Goal: Find specific page/section: Find specific page/section

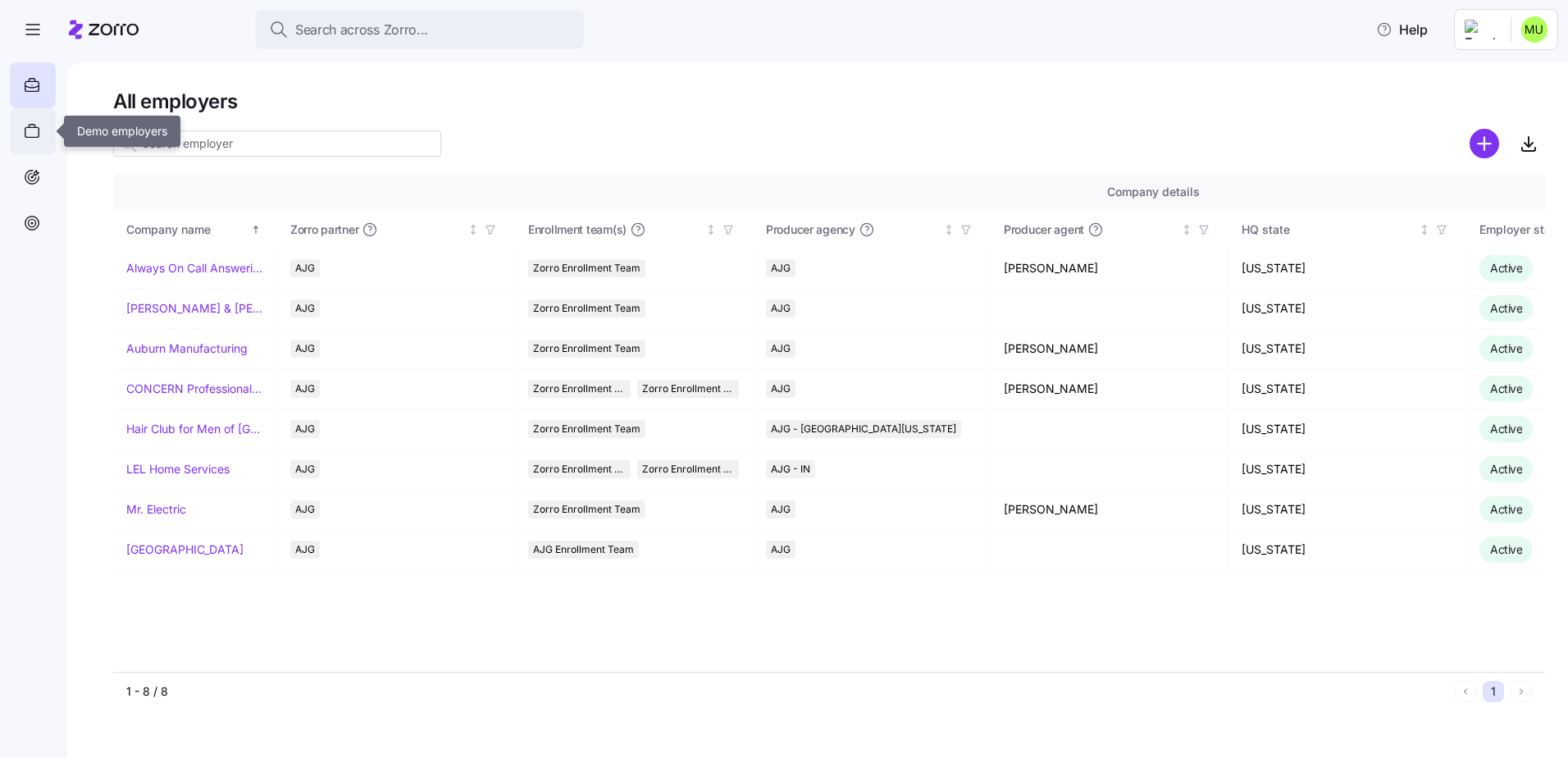
click at [31, 127] on icon at bounding box center [32, 132] width 14 height 10
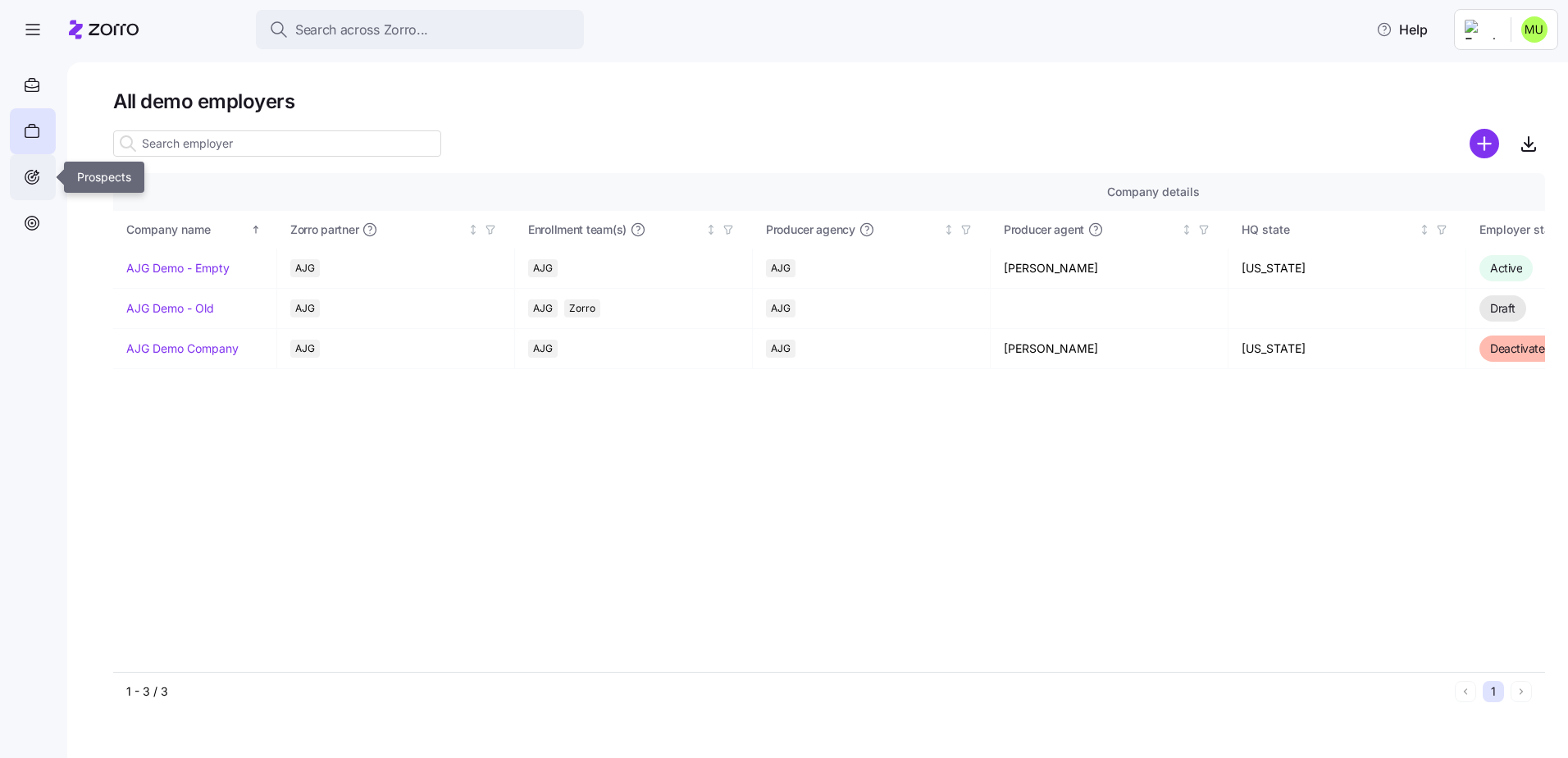
click at [36, 174] on icon at bounding box center [32, 177] width 18 height 19
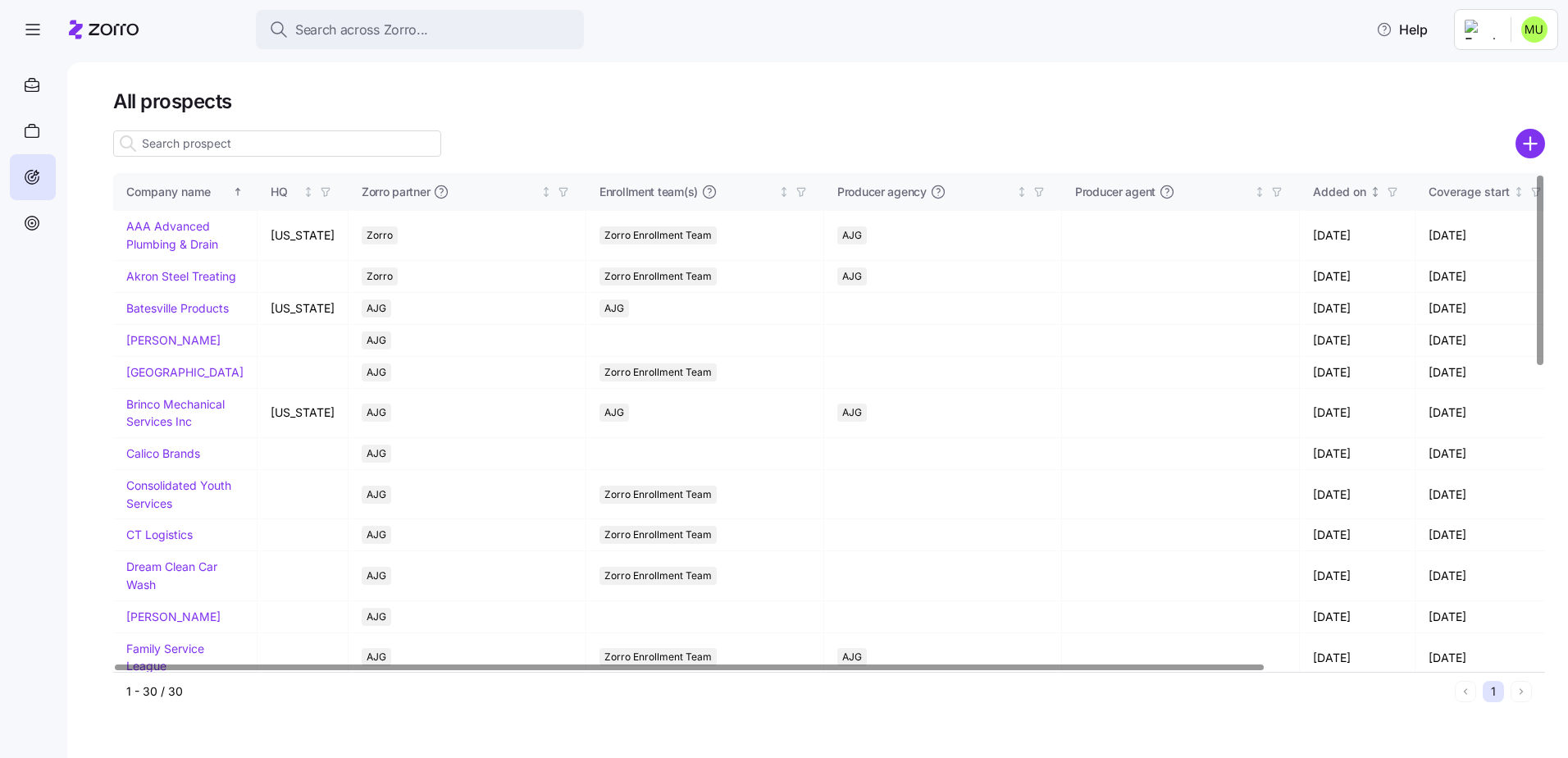
click at [1333, 190] on div "Added on" at bounding box center [1339, 192] width 53 height 18
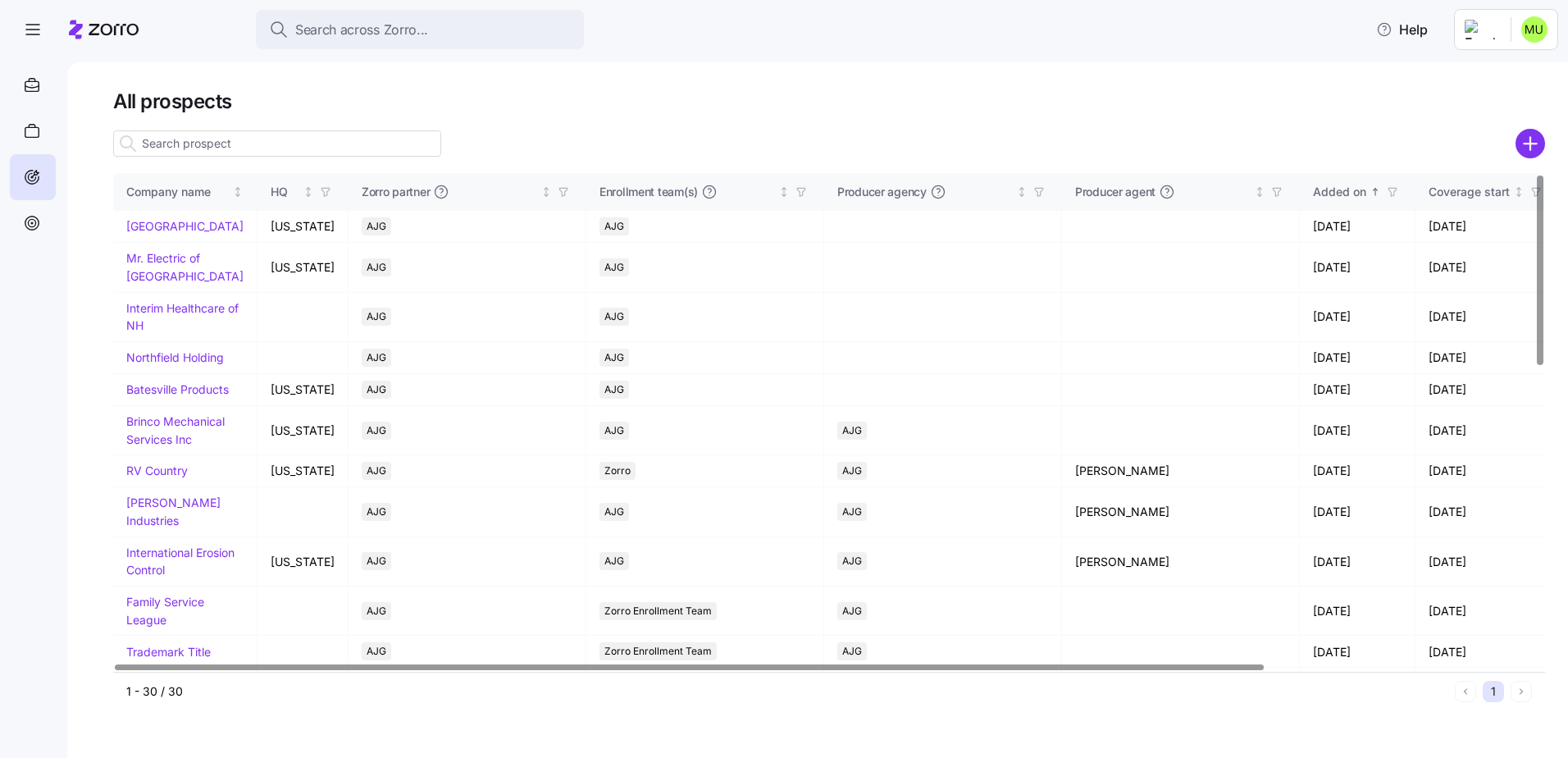
click at [1333, 190] on div "Added on" at bounding box center [1339, 192] width 53 height 18
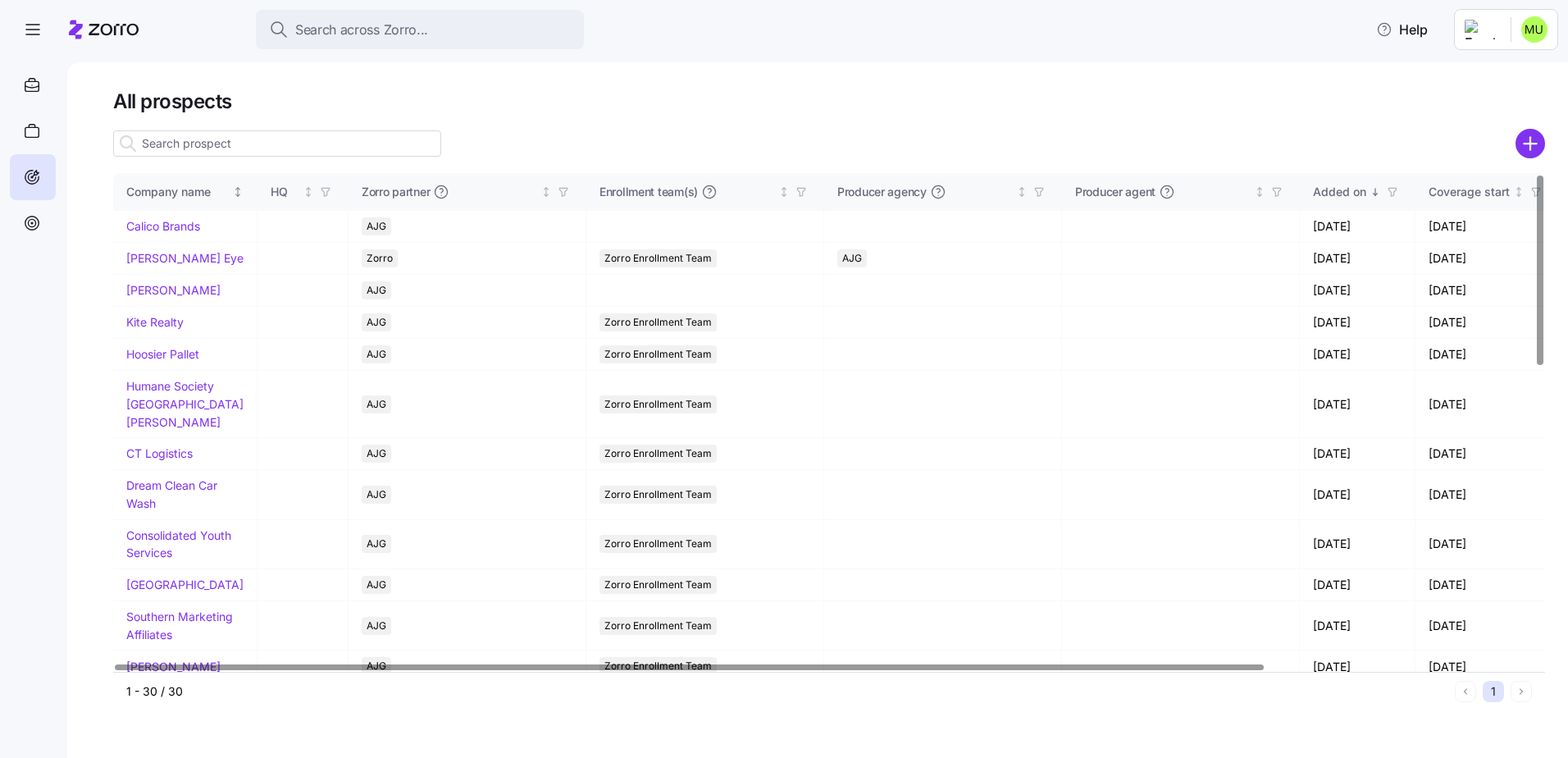
click at [193, 190] on div "Company name" at bounding box center [177, 192] width 104 height 18
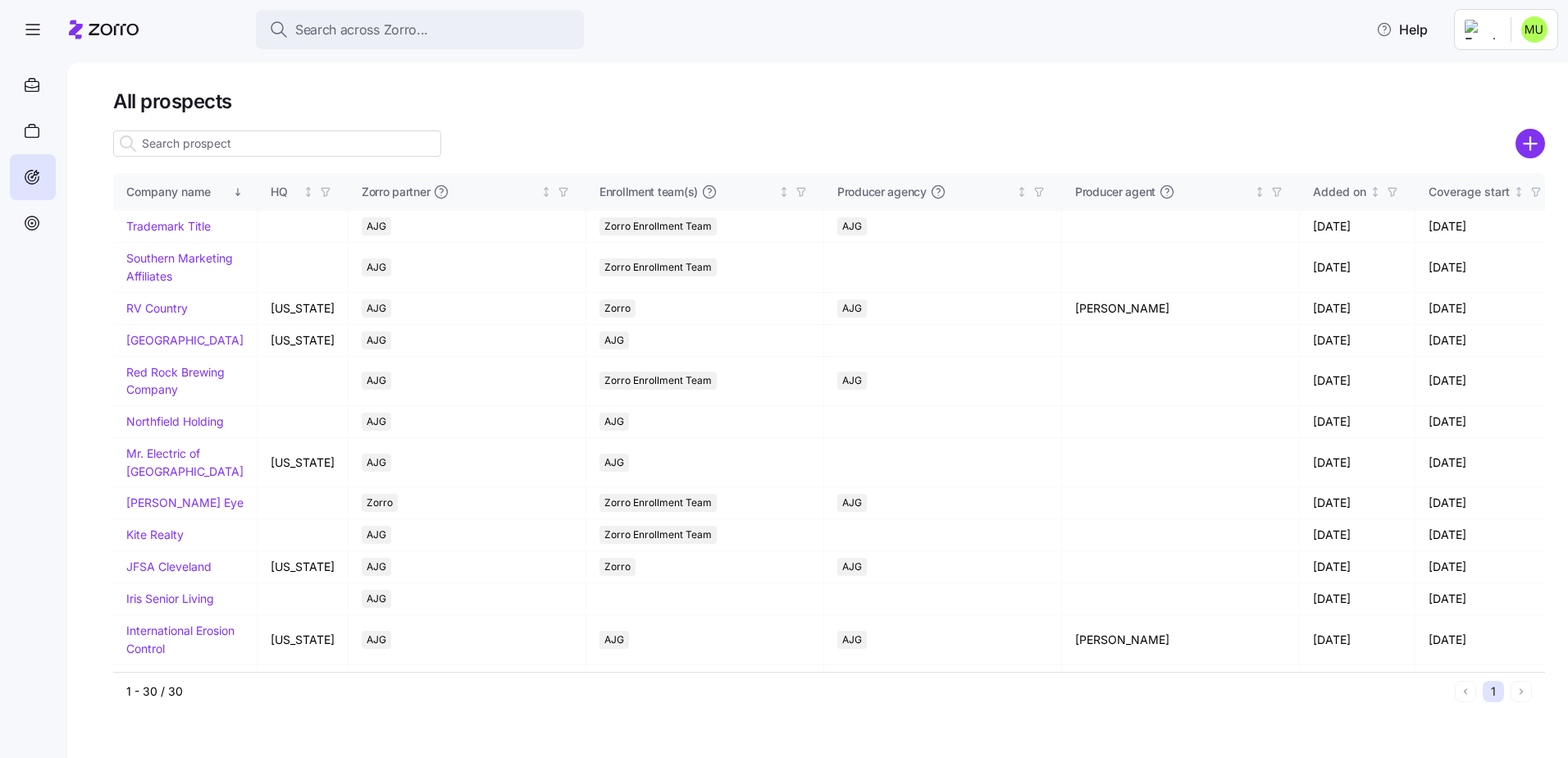
click at [204, 140] on input at bounding box center [277, 143] width 328 height 26
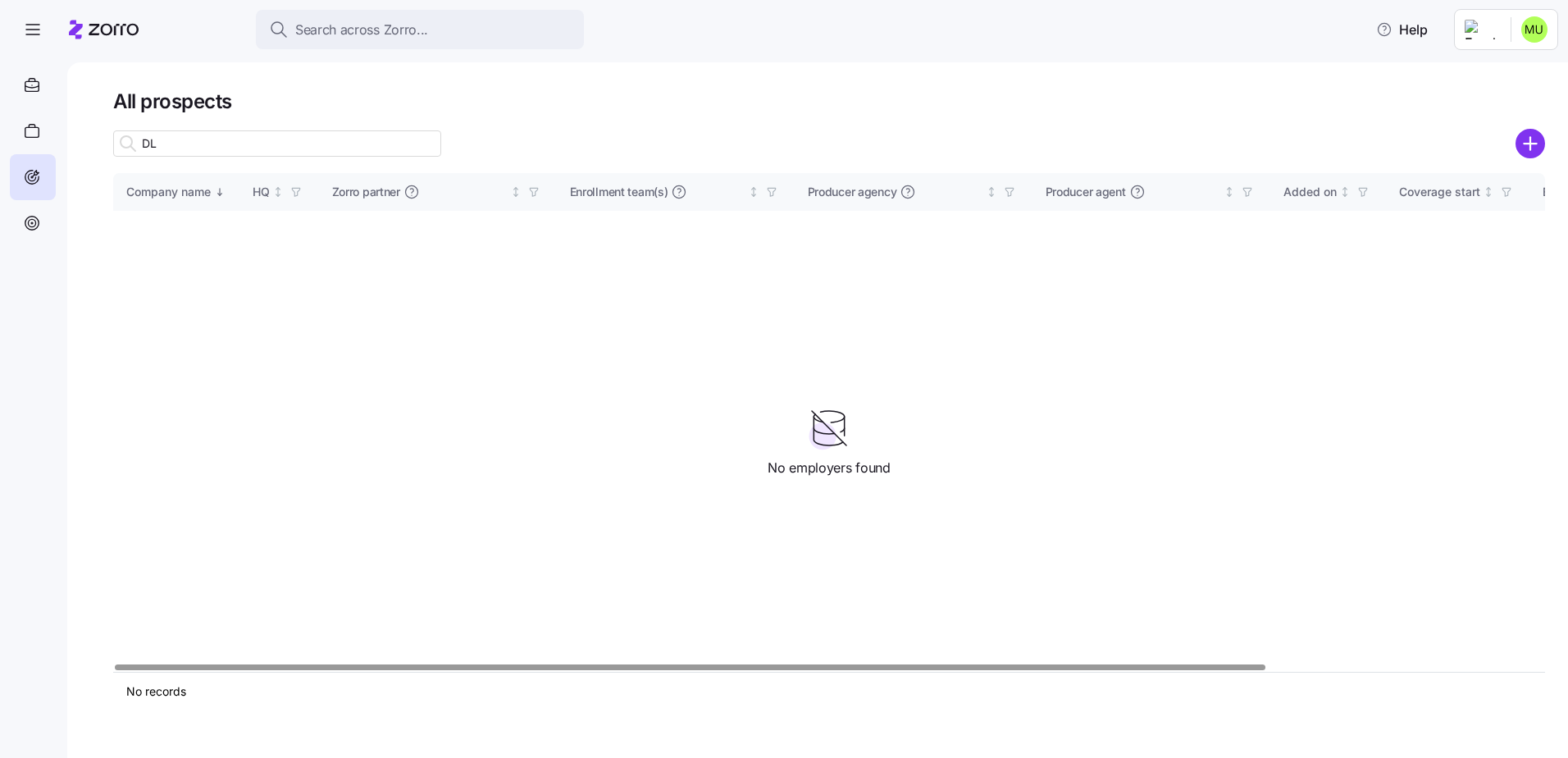
type input "D"
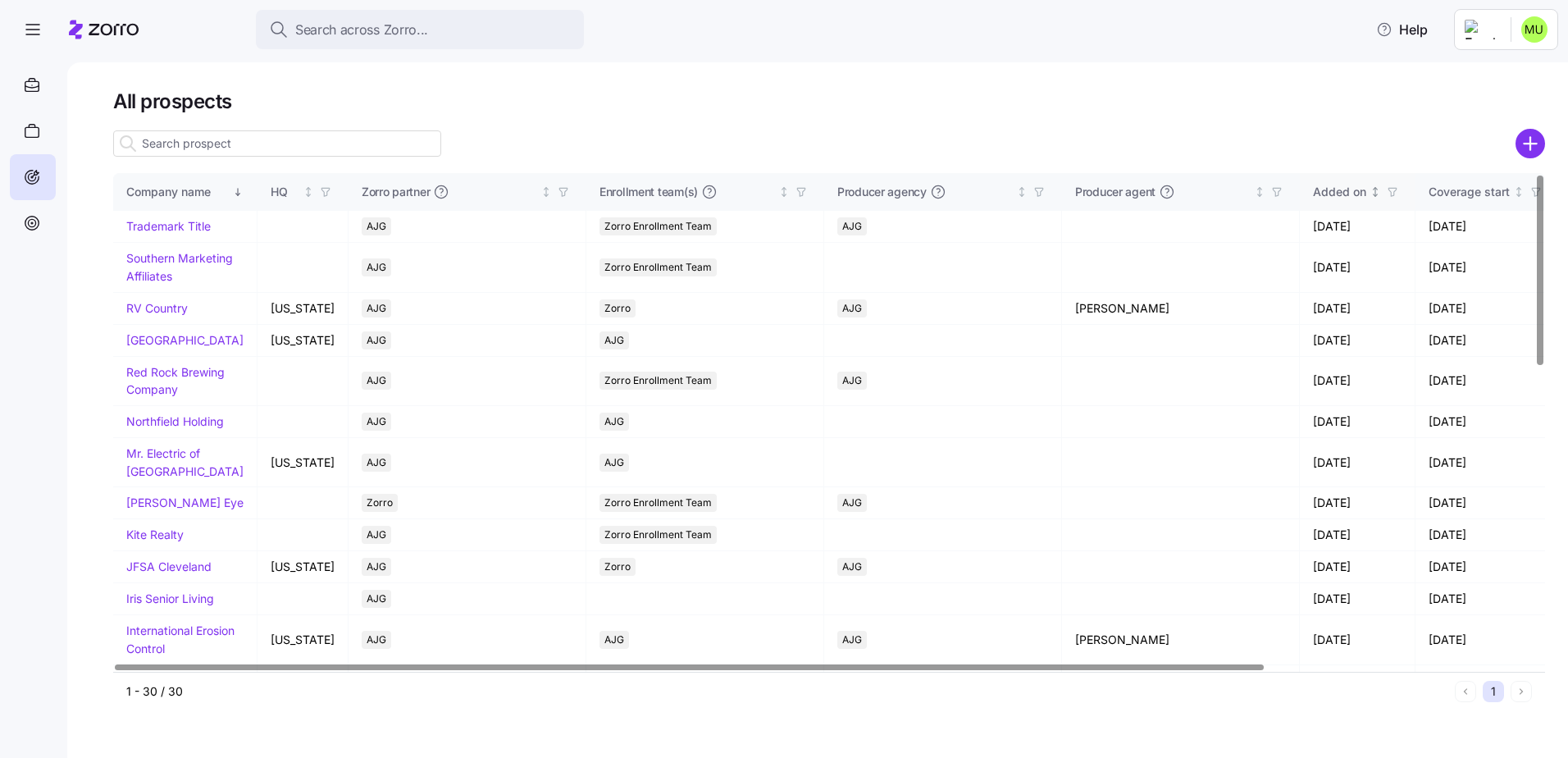
click at [1323, 194] on div "Added on" at bounding box center [1339, 192] width 53 height 18
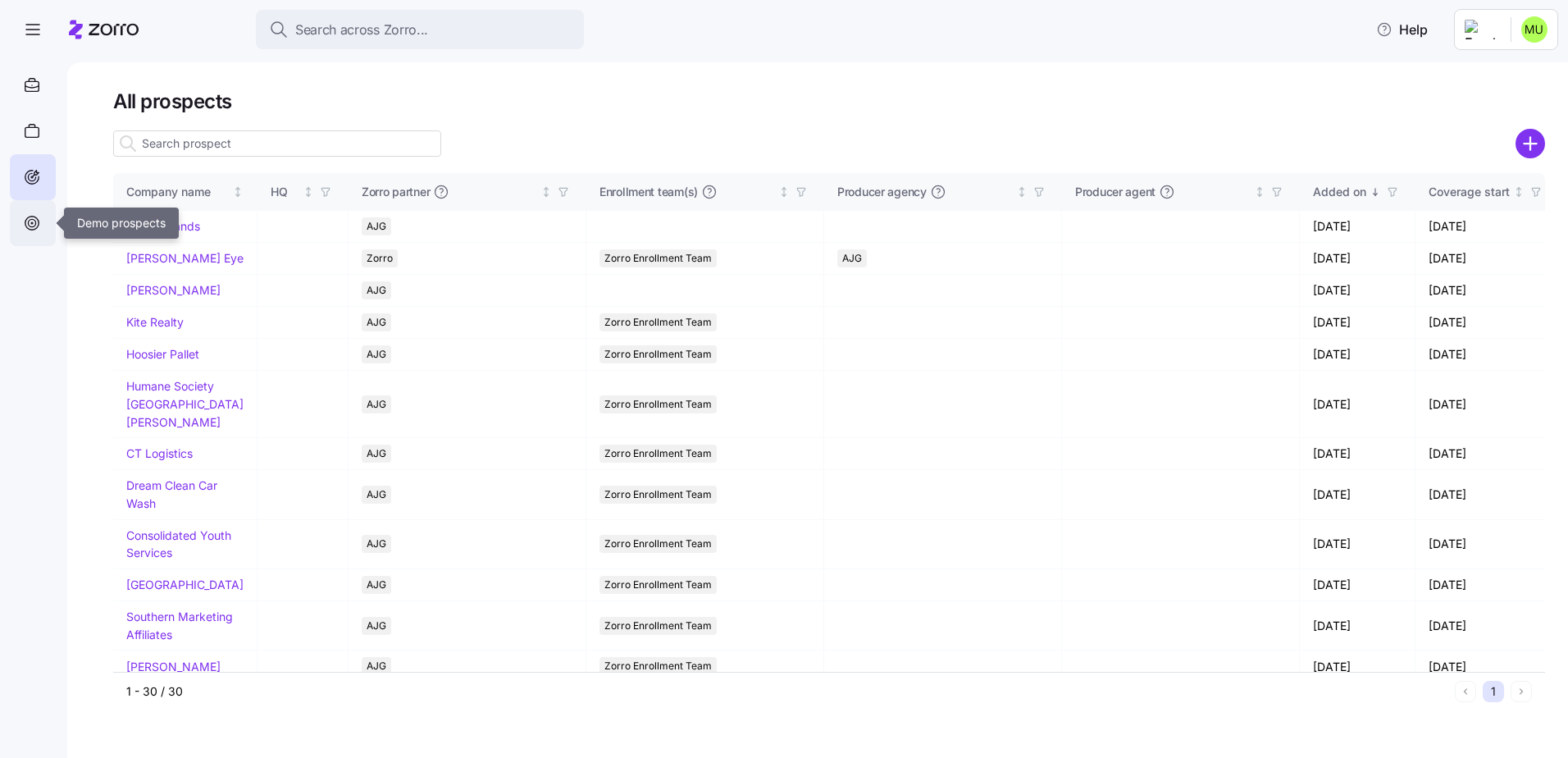
click at [34, 221] on icon at bounding box center [32, 223] width 18 height 19
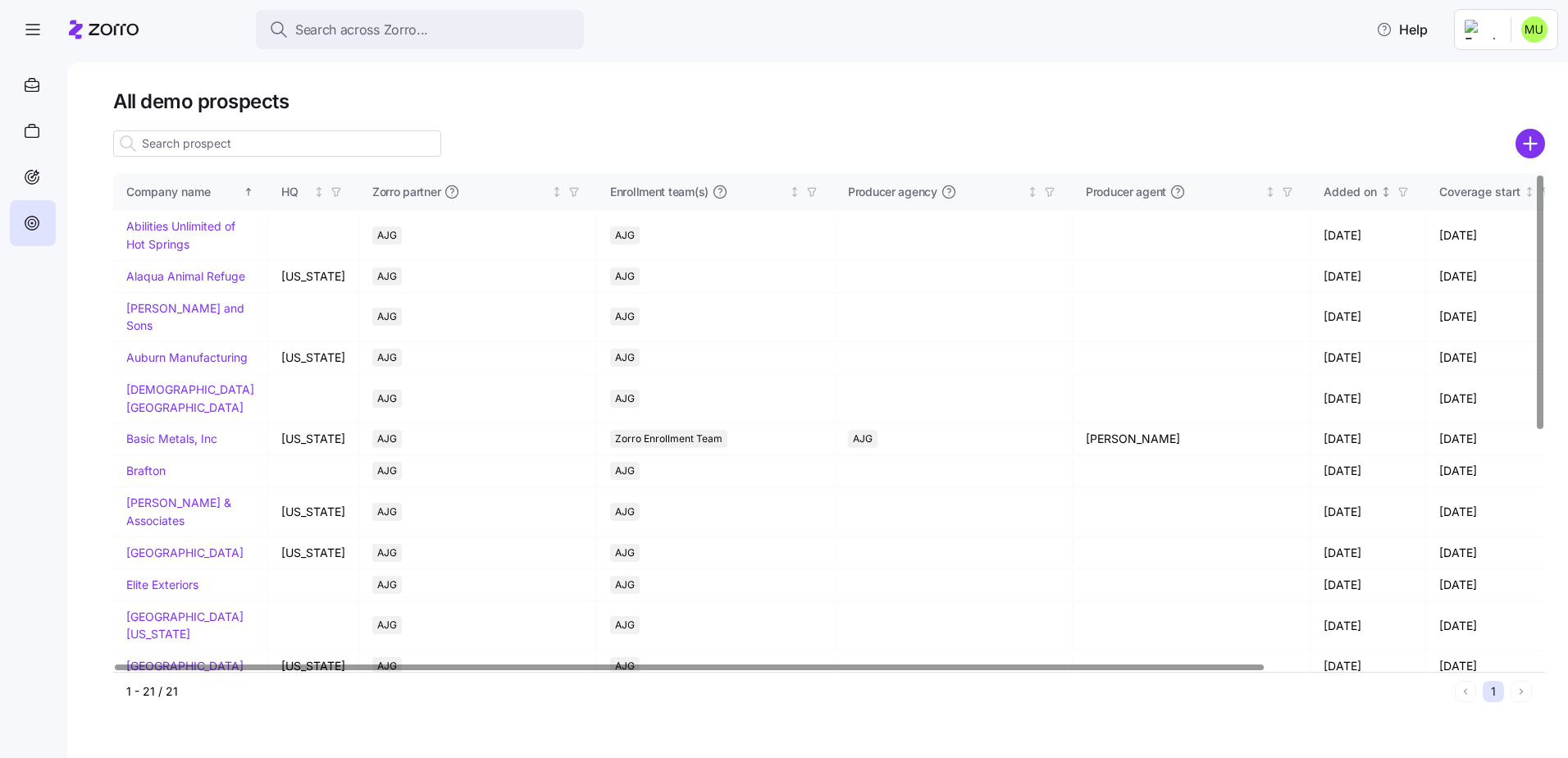
click at [1324, 194] on div "Added on" at bounding box center [1350, 192] width 53 height 18
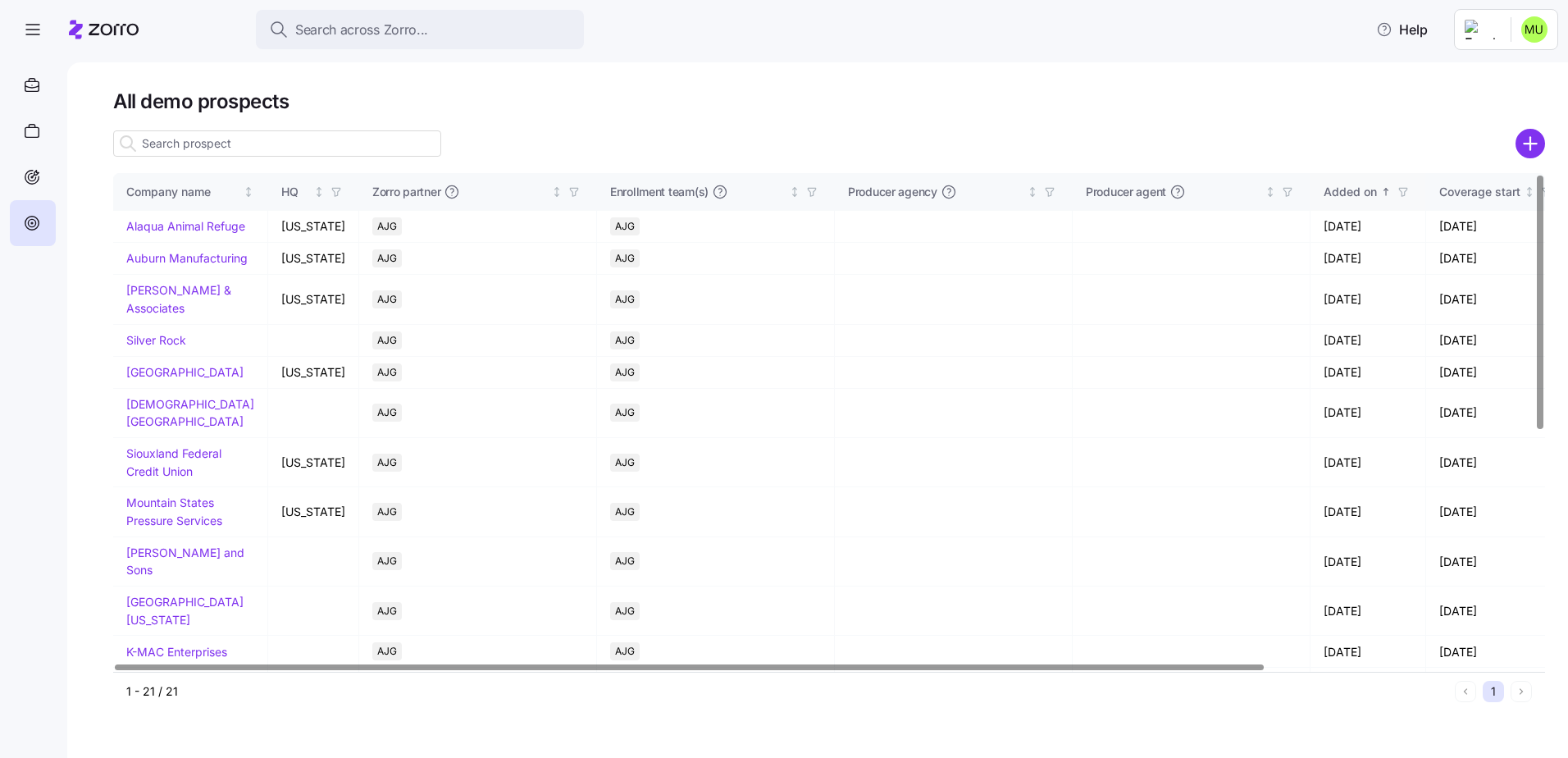
click at [1324, 194] on div "Added on" at bounding box center [1350, 192] width 53 height 18
